Goal: Transaction & Acquisition: Purchase product/service

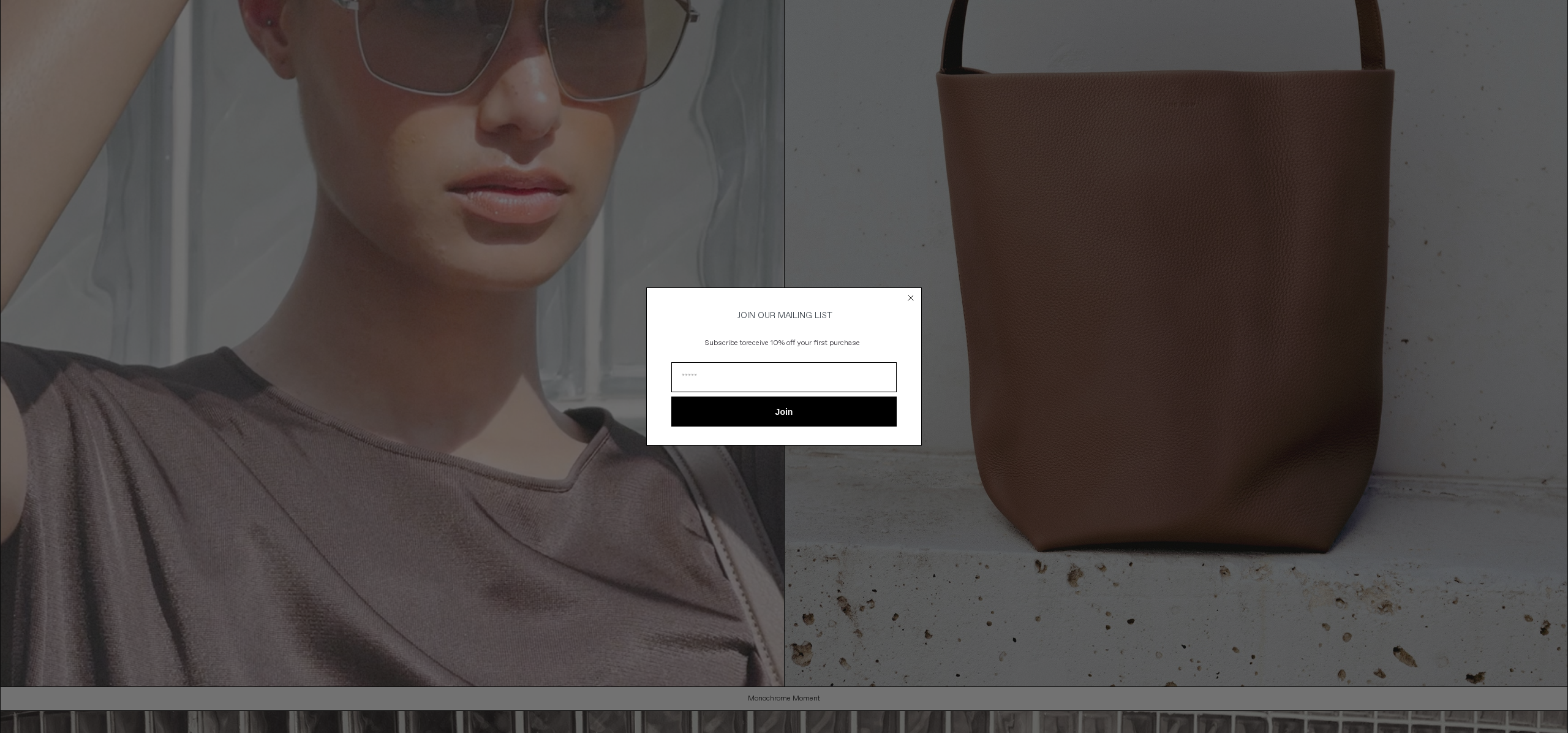
scroll to position [343, 0]
click at [907, 300] on circle "Close dialog" at bounding box center [911, 297] width 12 height 12
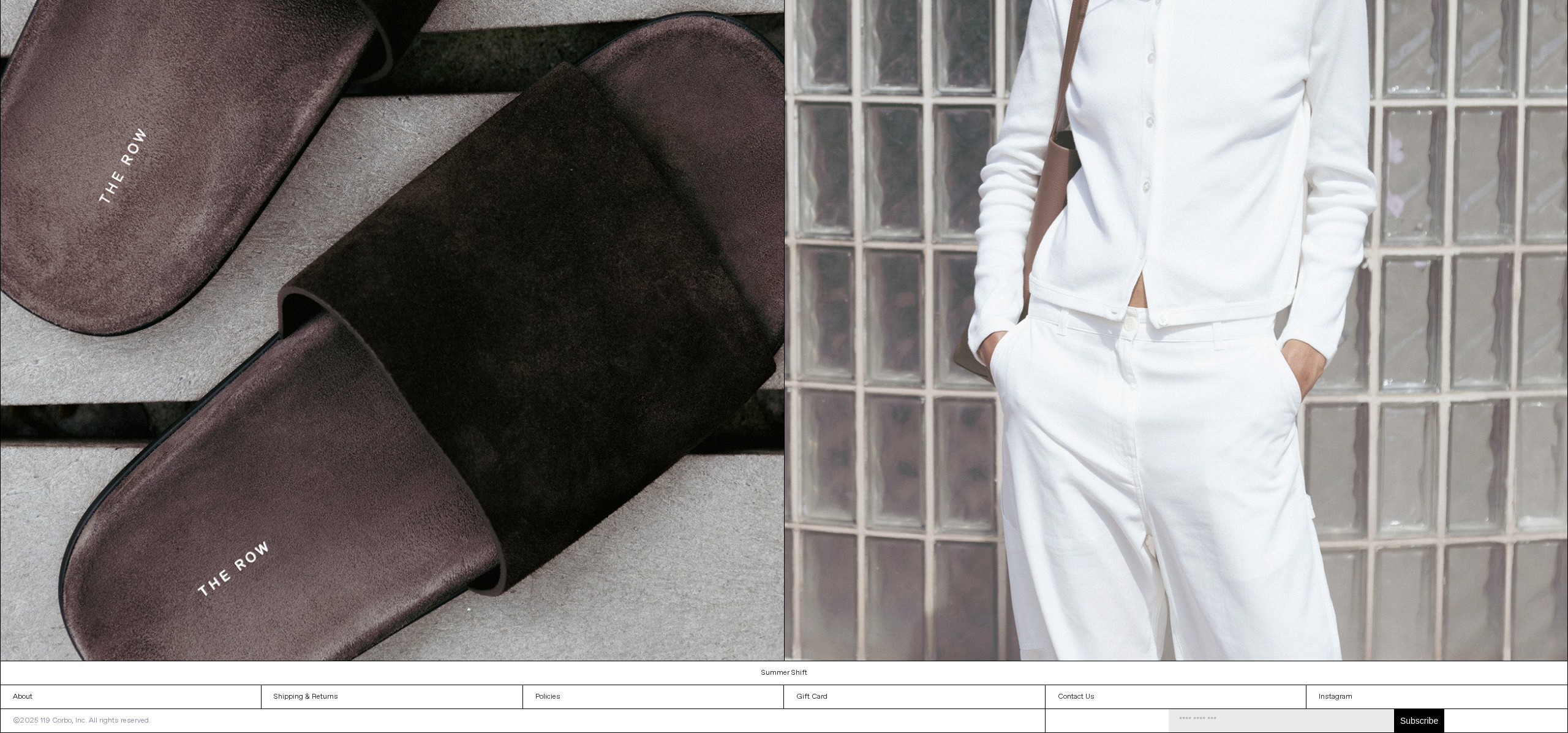
scroll to position [2414, 0]
click at [1211, 376] on img at bounding box center [1176, 169] width 784 height 983
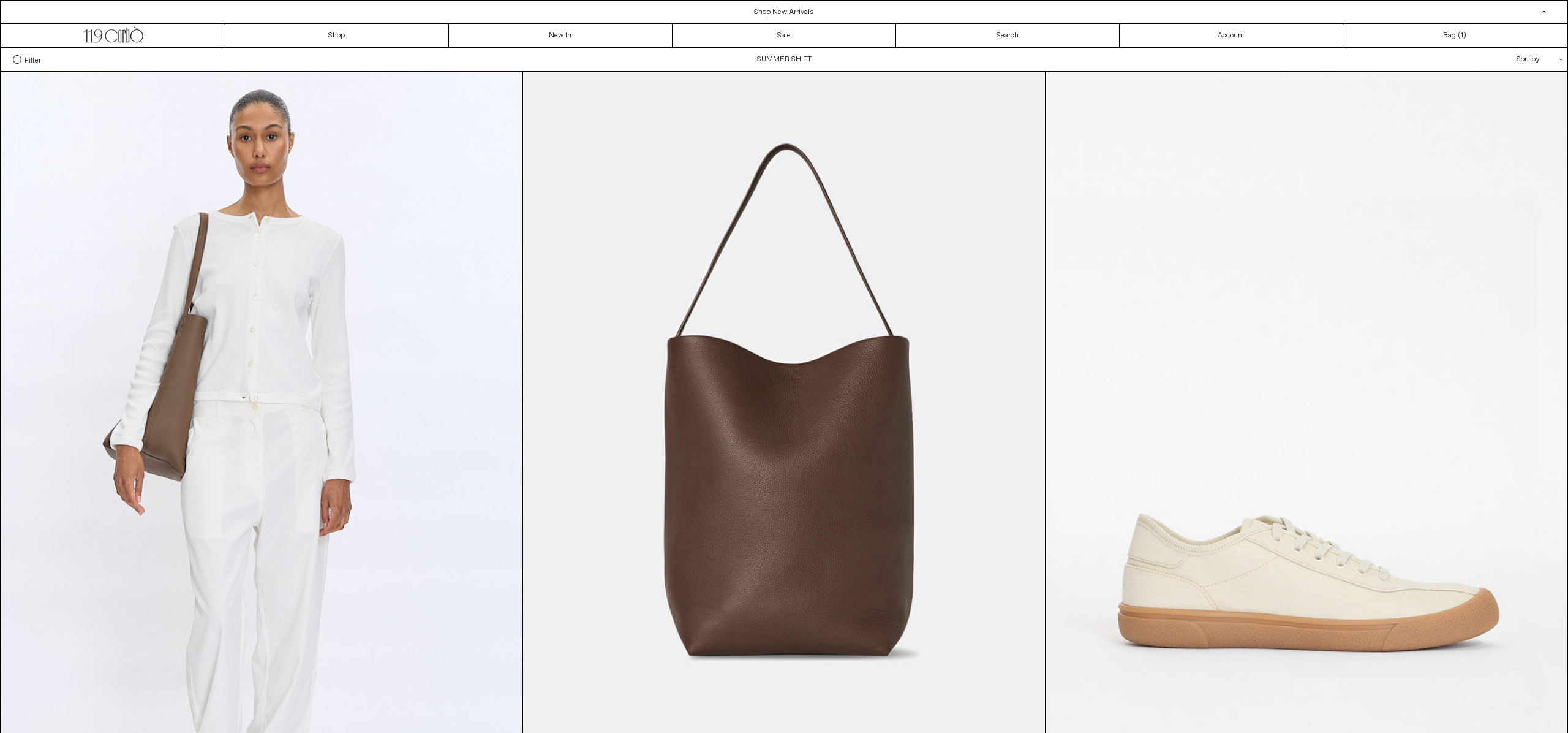
click at [1539, 55] on div "Sort by .cls-1{fill:#231f20}" at bounding box center [1499, 60] width 110 height 24
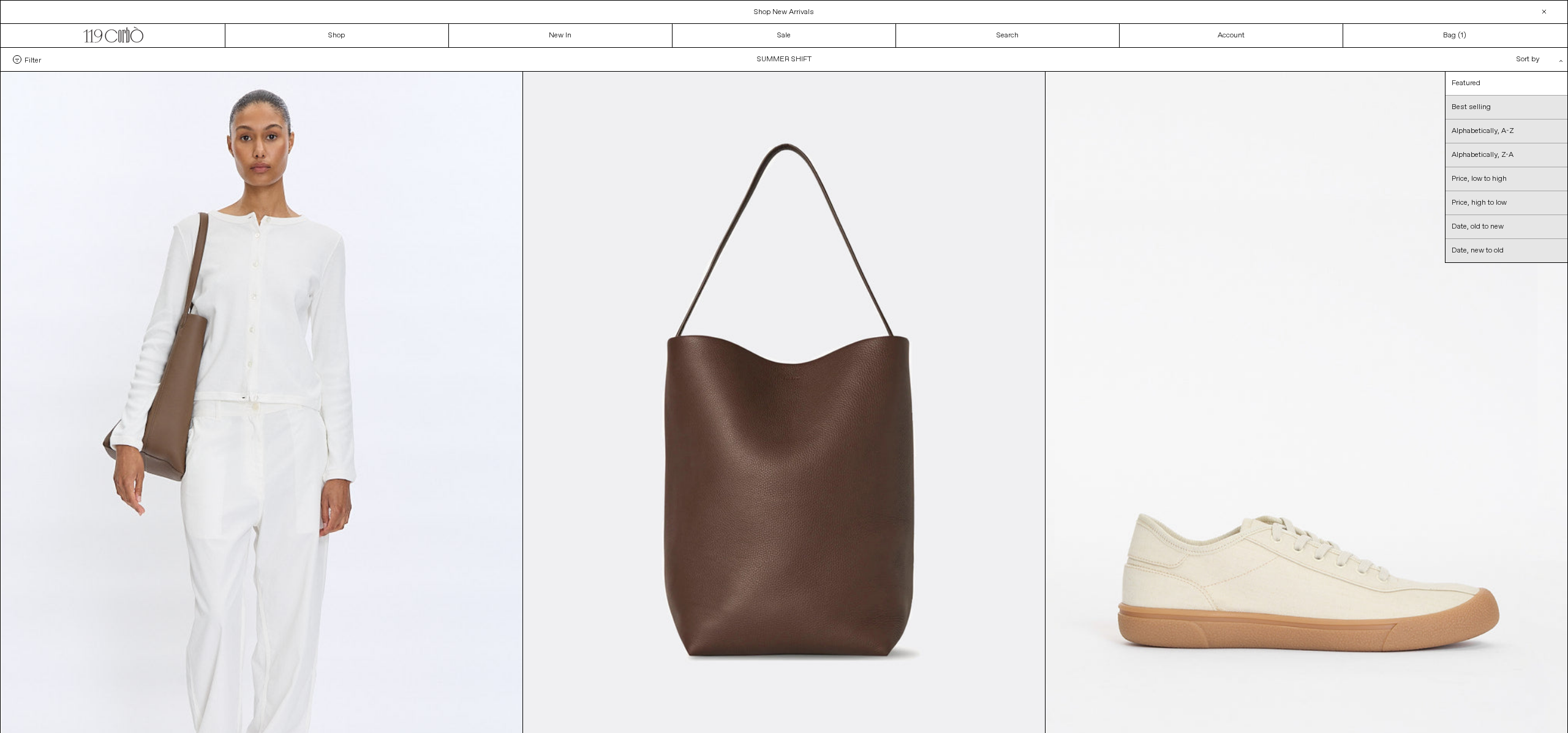
scroll to position [-1, 0]
click at [1520, 249] on link "Date, new to old" at bounding box center [1506, 251] width 122 height 24
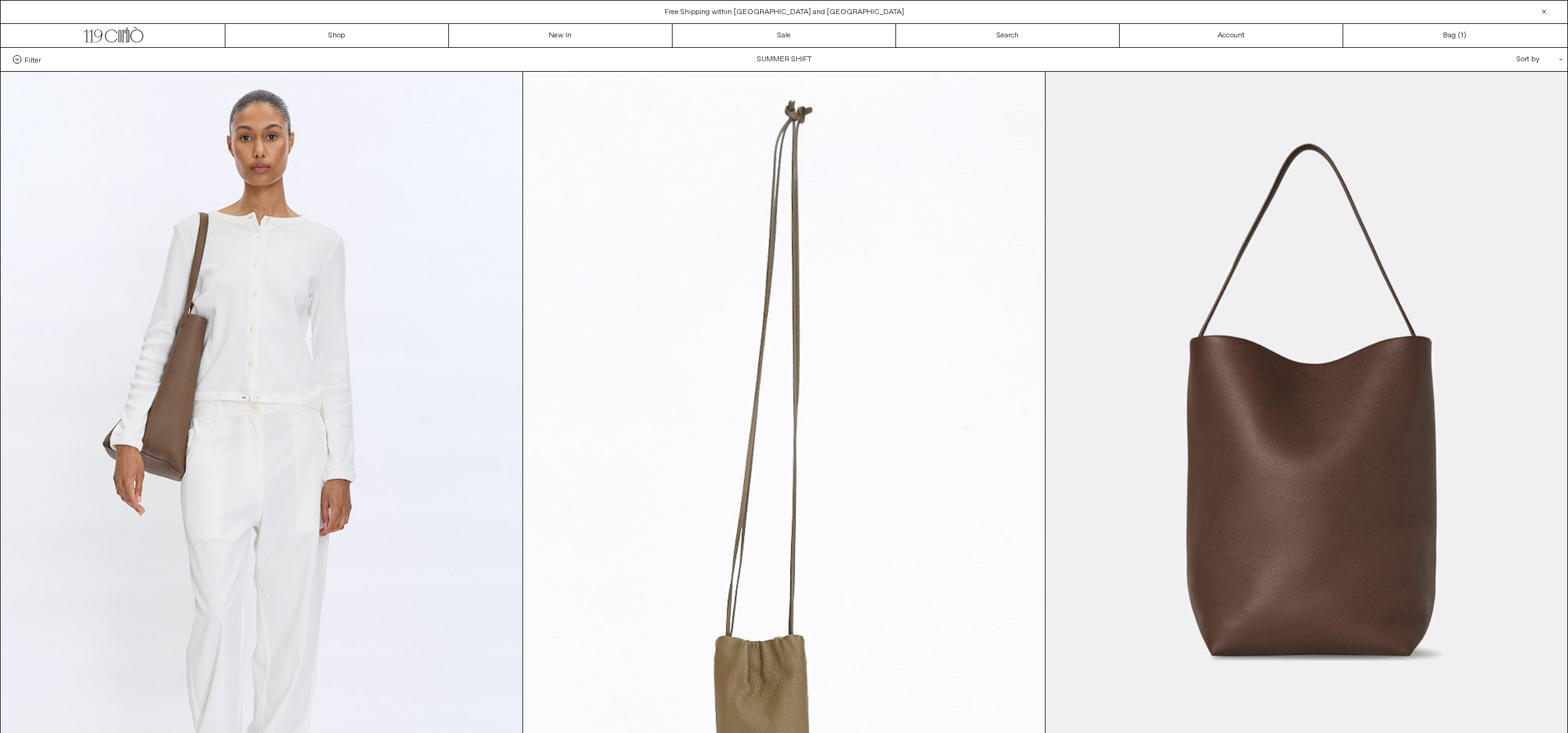
click at [31, 61] on span "Filter" at bounding box center [33, 59] width 16 height 8
click at [0, 0] on select "**********" at bounding box center [0, 0] width 0 height 0
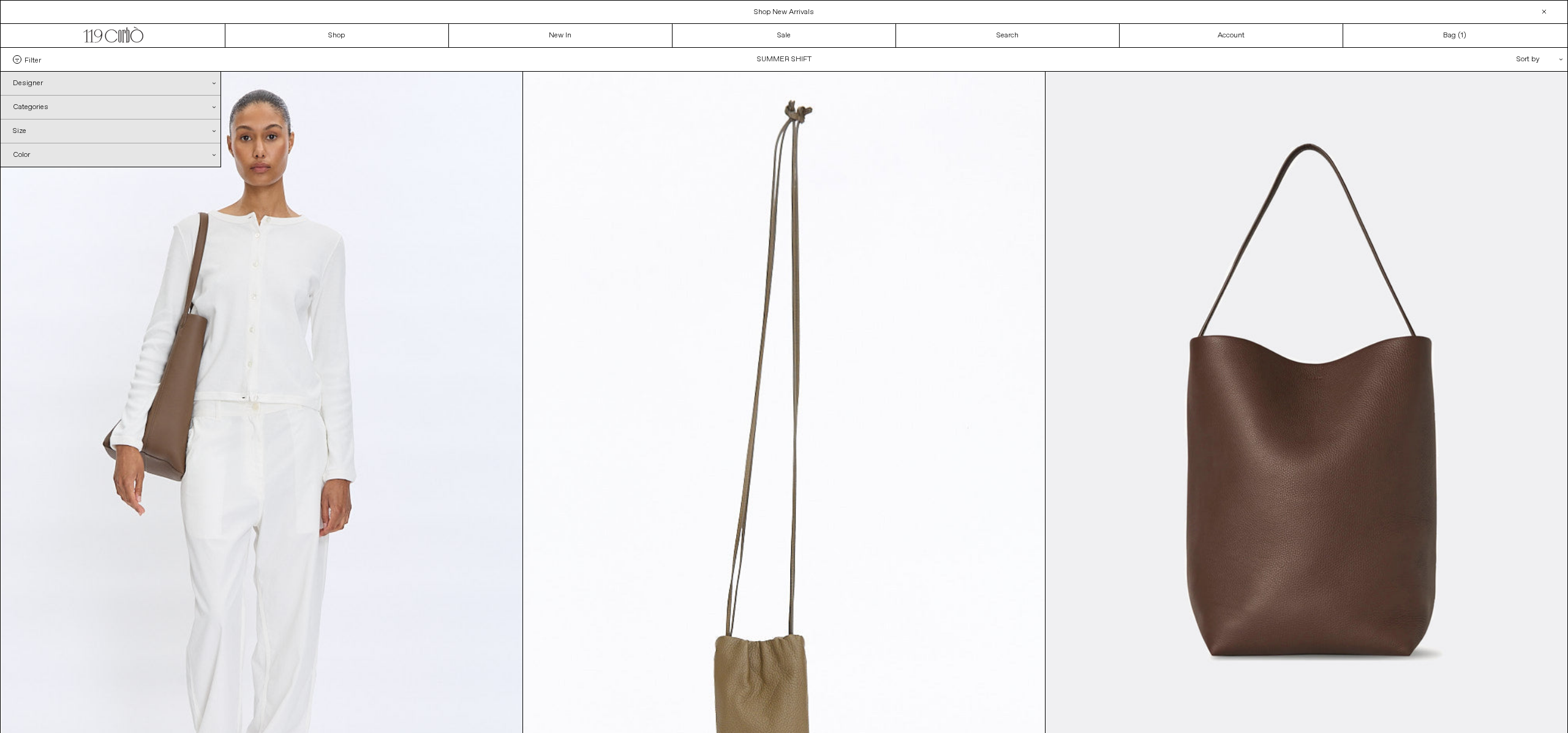
click at [35, 85] on div "Designer .cls-1{fill:#231f20}" at bounding box center [111, 84] width 220 height 24
click at [42, 86] on div "Designer .cls-1{fill:#231f20}" at bounding box center [111, 84] width 220 height 24
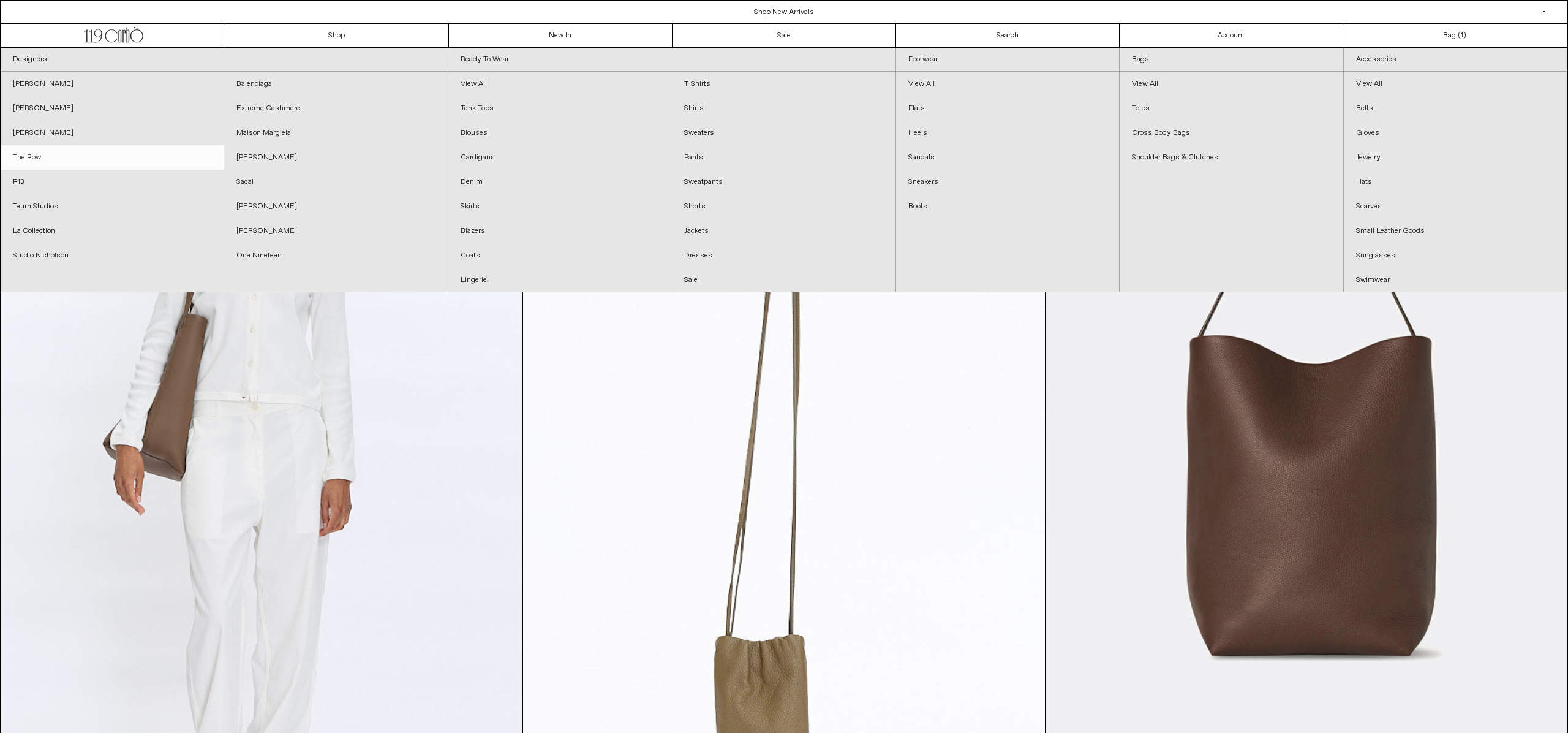
click at [34, 157] on link "The Row" at bounding box center [113, 157] width 224 height 25
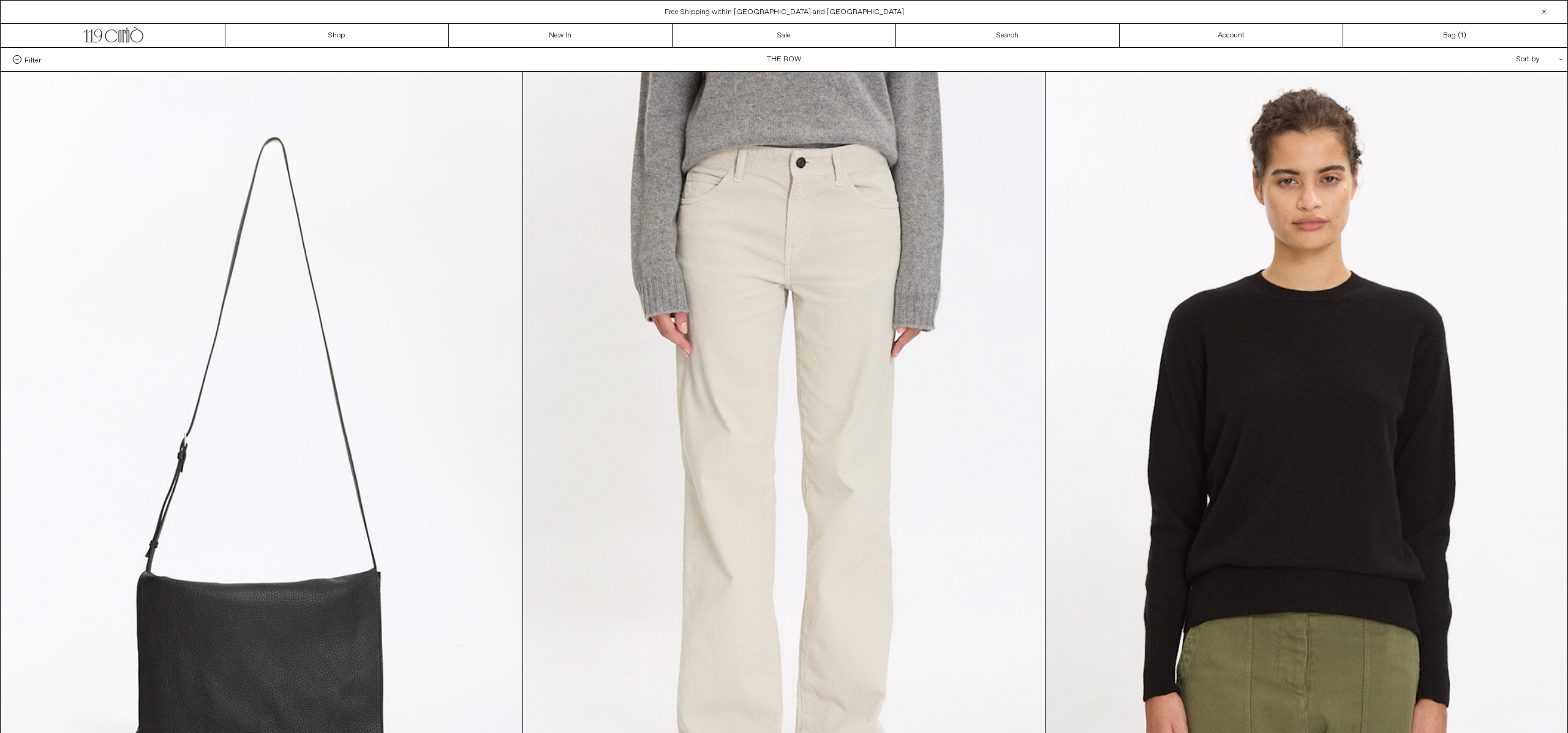
click at [1534, 60] on div "Sort by .cls-1{fill:#231f20}" at bounding box center [1499, 60] width 110 height 24
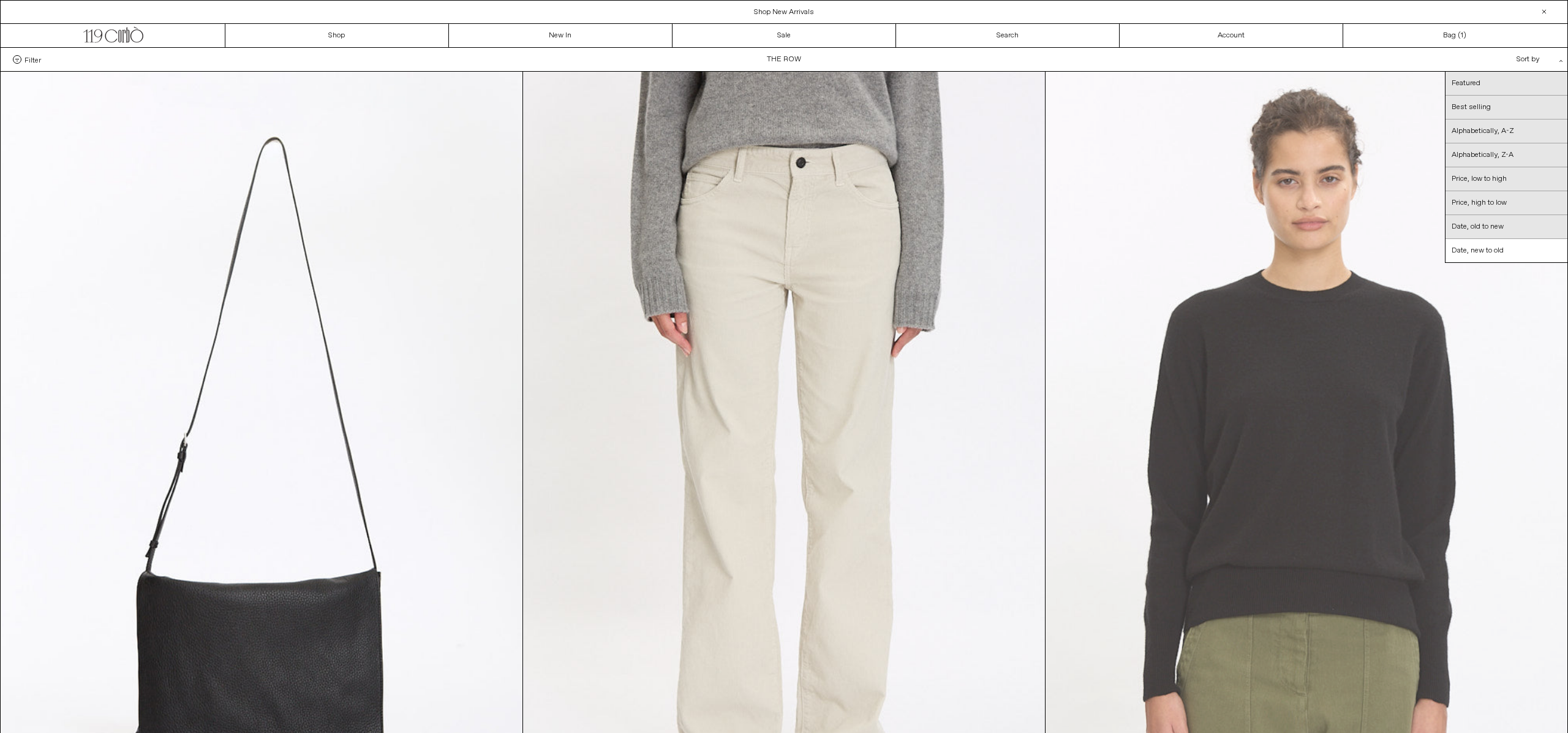
click at [1381, 125] on at bounding box center [1306, 463] width 522 height 783
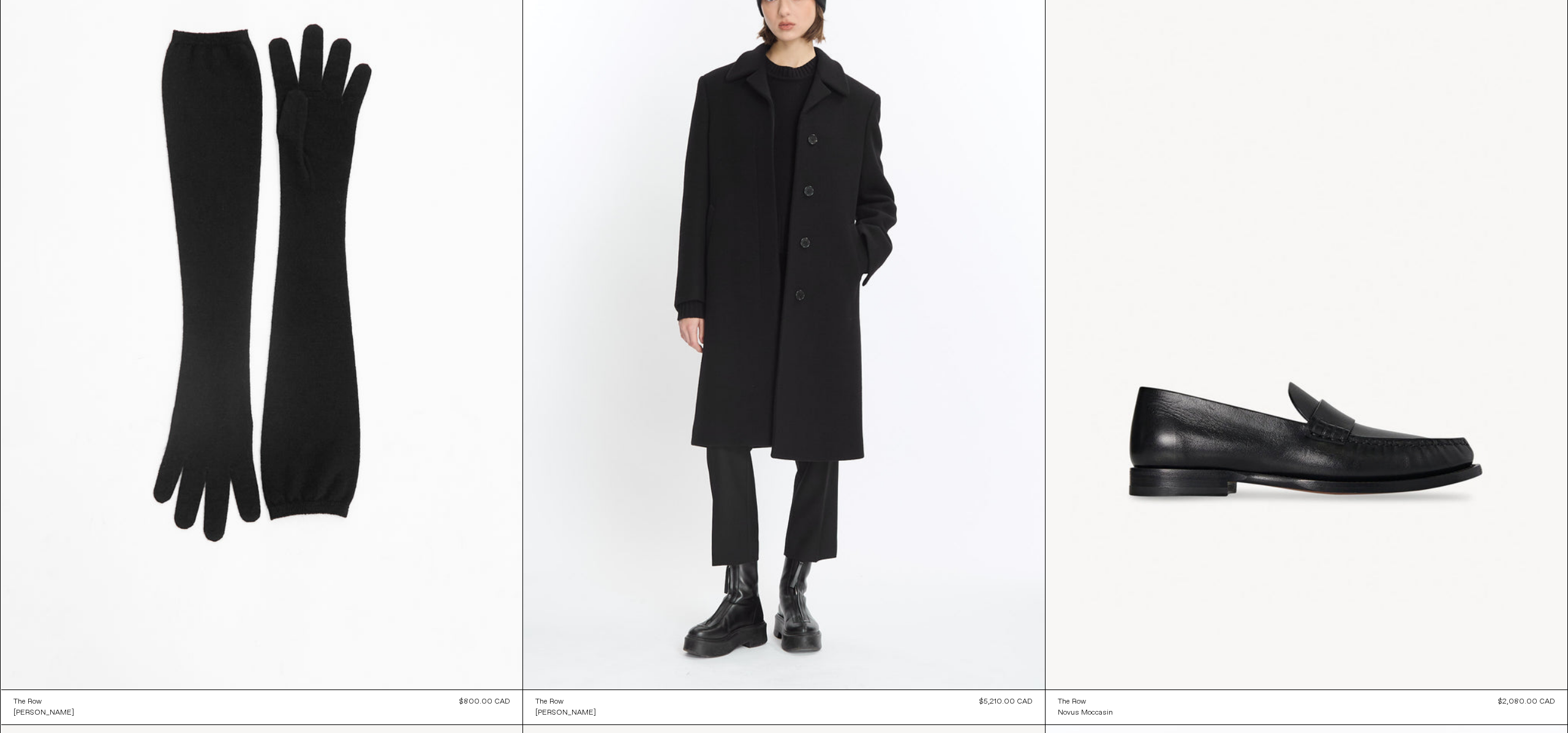
scroll to position [18954, 0]
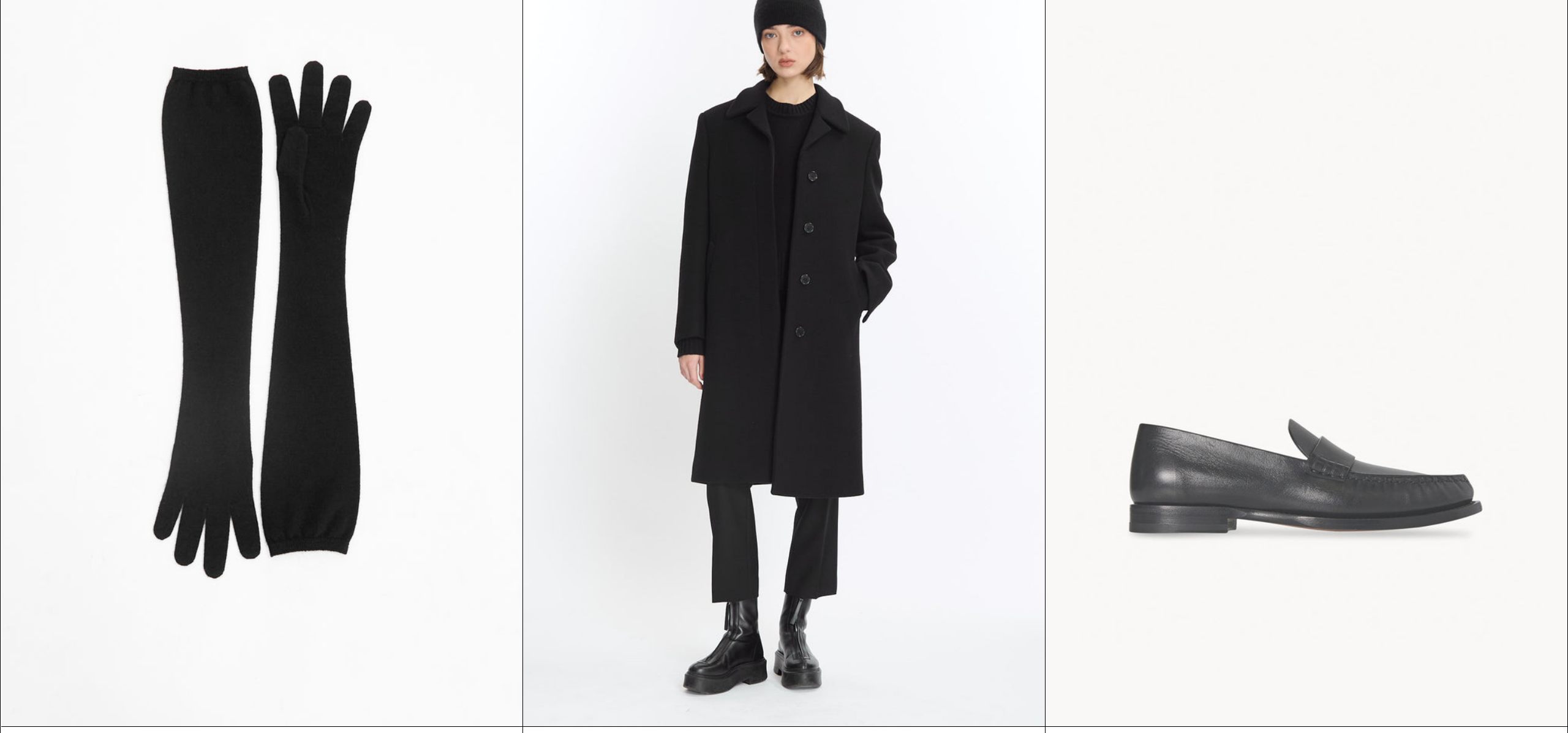
click at [1264, 394] on at bounding box center [1306, 334] width 522 height 783
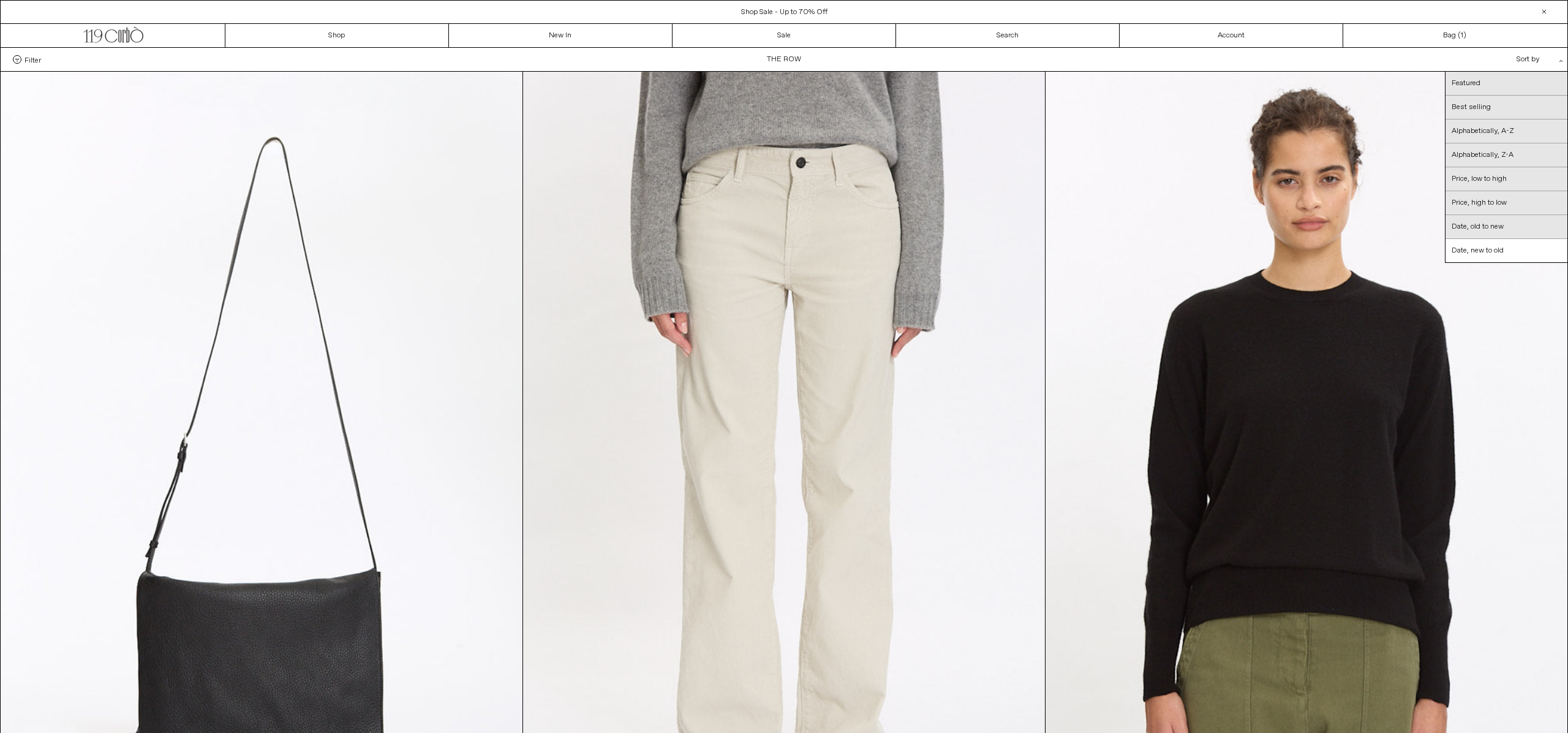
scroll to position [0, 0]
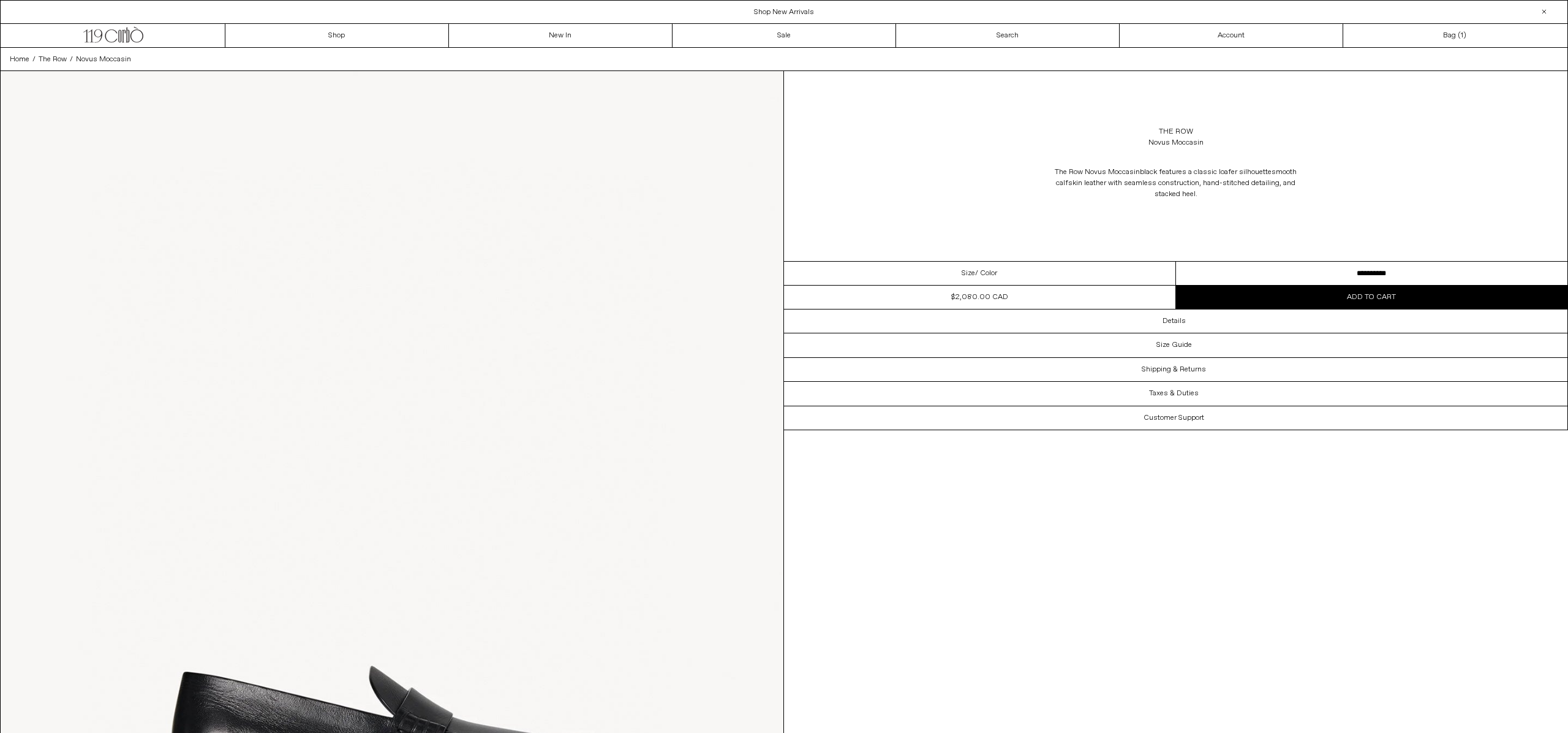
select select "**********"
click at [1294, 303] on button "Add to cart" at bounding box center [1372, 297] width 392 height 24
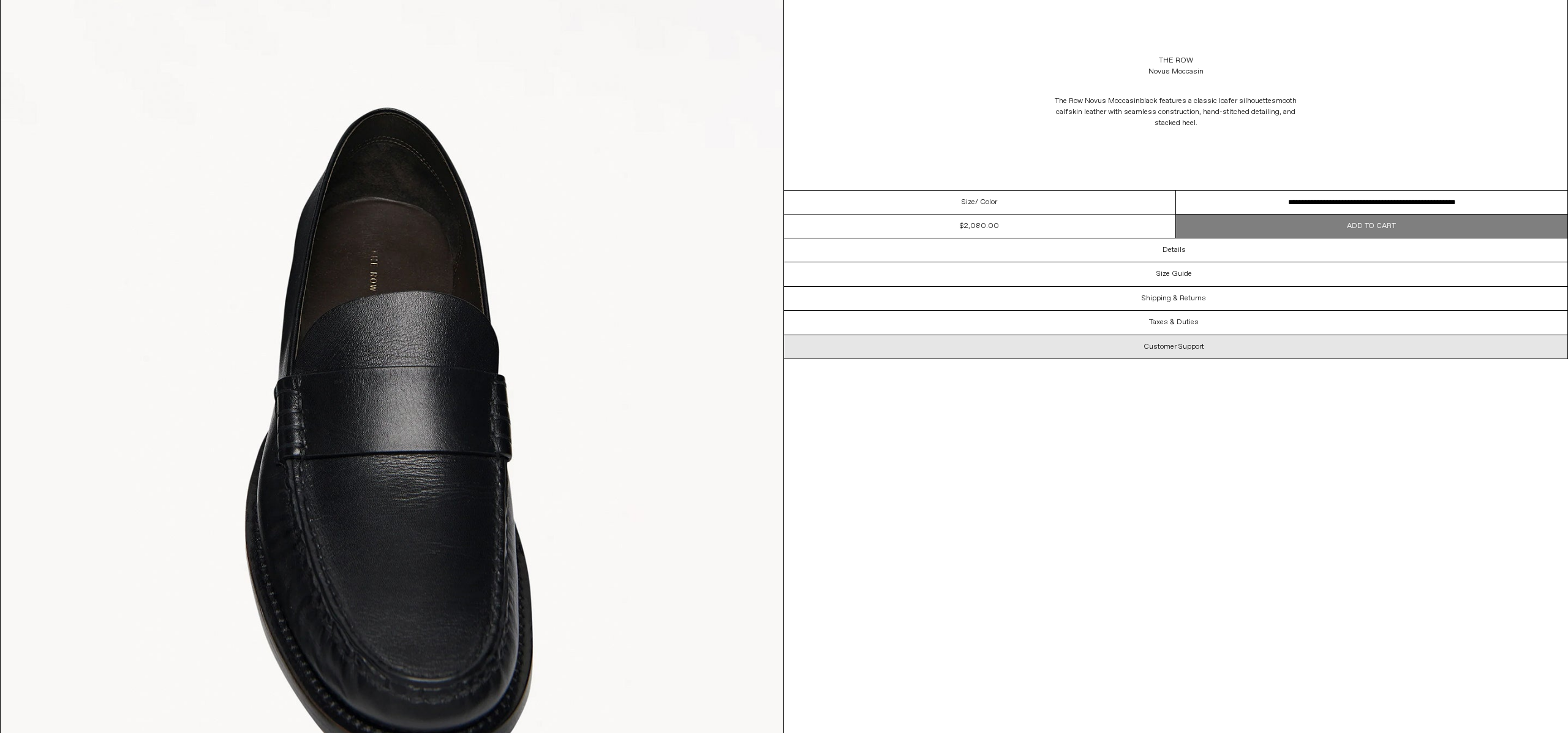
scroll to position [2065, 0]
